Goal: Transaction & Acquisition: Purchase product/service

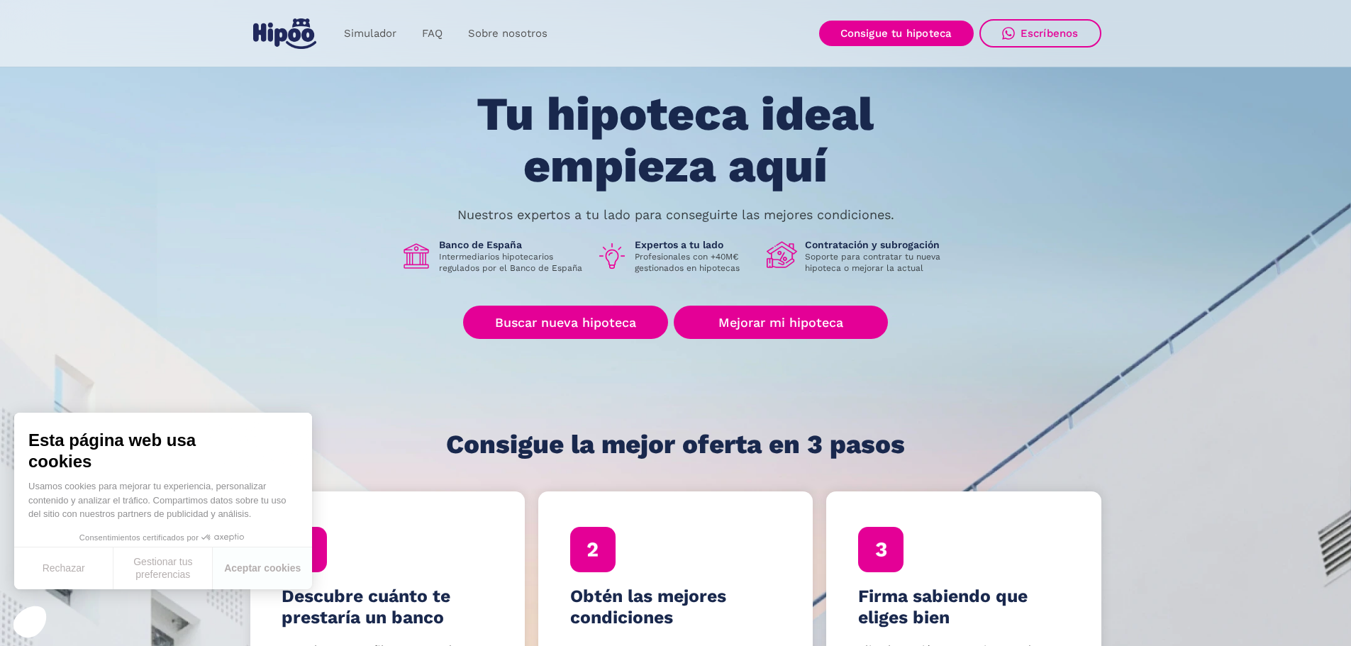
scroll to position [71, 0]
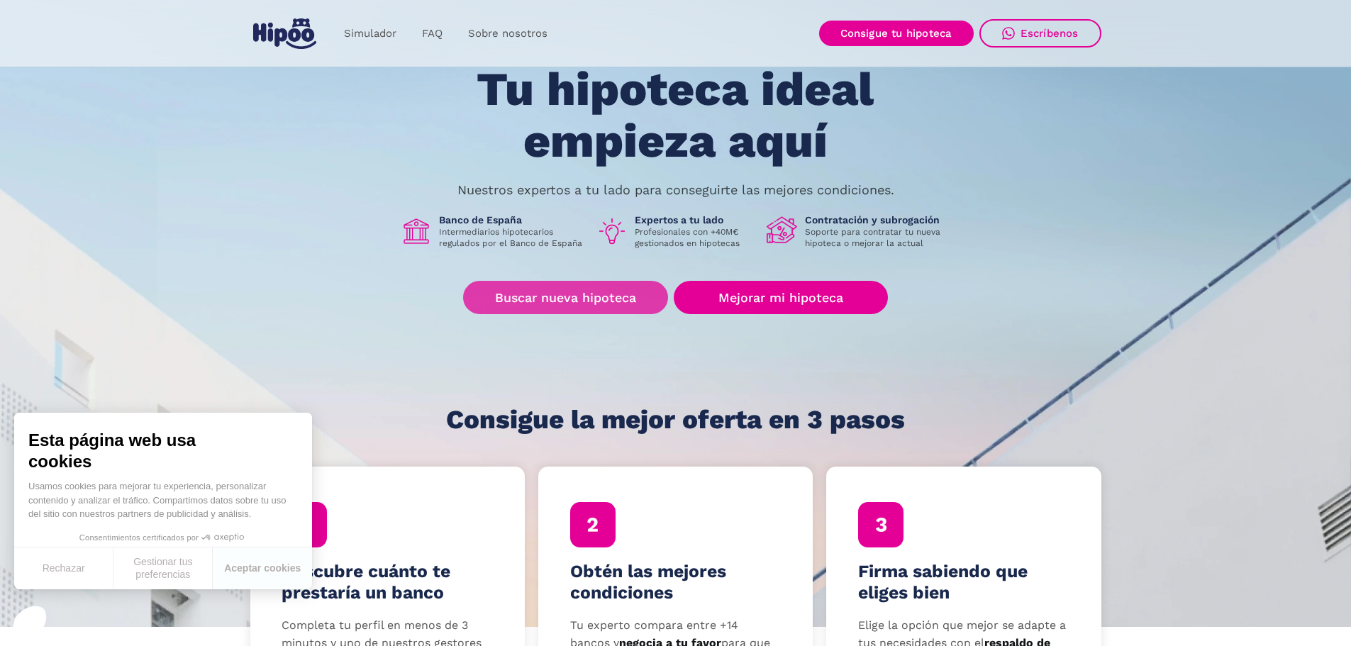
click at [546, 296] on link "Buscar nueva hipoteca" at bounding box center [565, 297] width 205 height 33
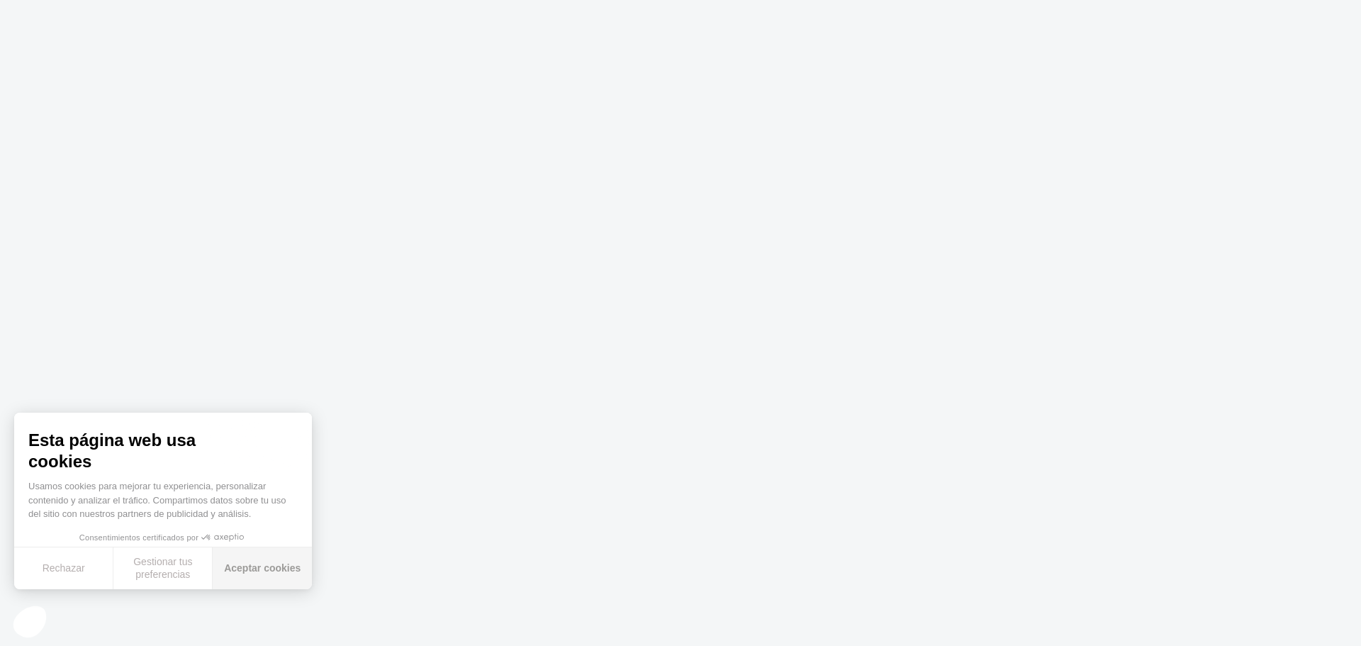
click at [243, 568] on button "Aceptar cookies" at bounding box center [262, 568] width 99 height 42
